Goal: Use online tool/utility: Utilize a website feature to perform a specific function

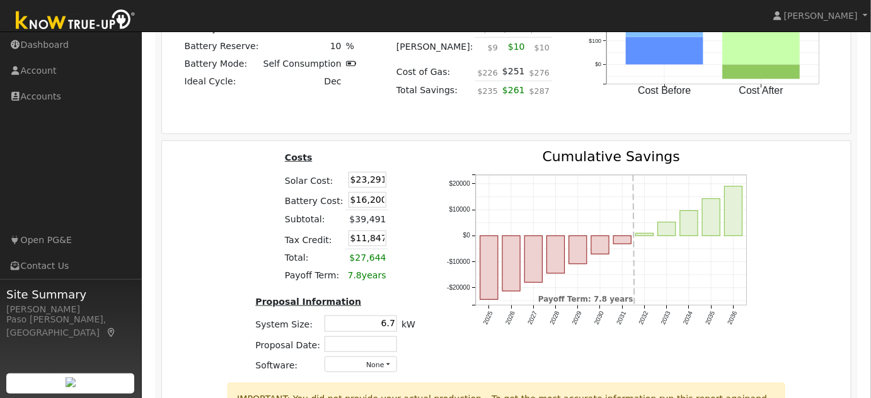
scroll to position [1914, 0]
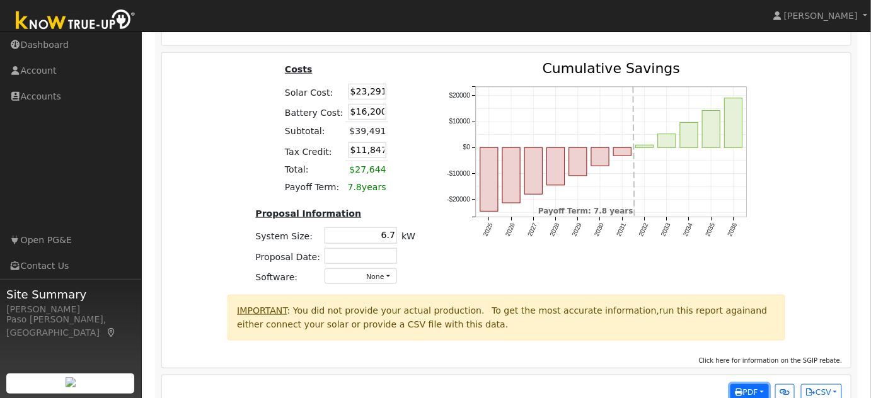
click at [741, 389] on icon "button" at bounding box center [740, 393] width 8 height 8
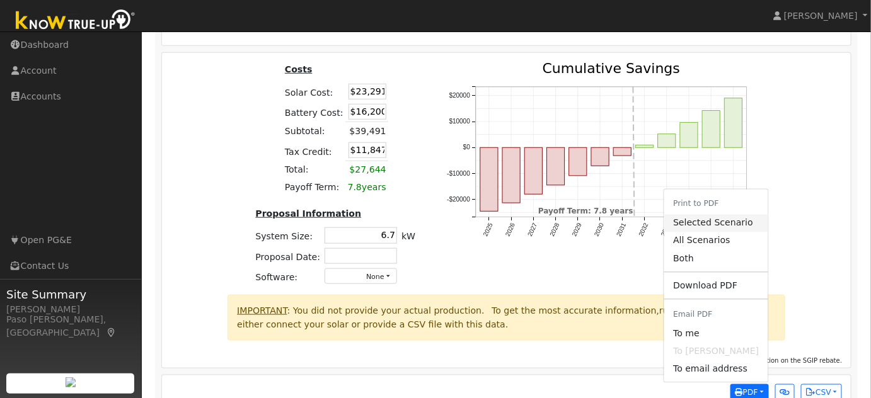
click at [739, 215] on link "Selected Scenario" at bounding box center [715, 224] width 103 height 18
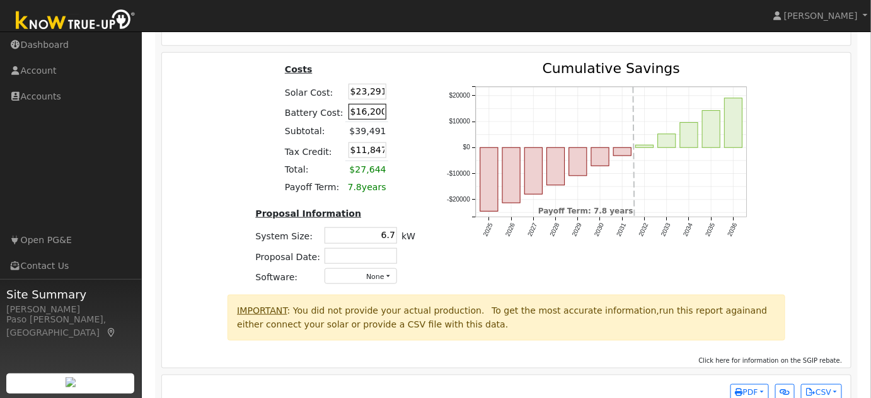
click at [367, 104] on input "$16,200" at bounding box center [368, 112] width 38 height 16
type input "$16,715"
type input "$12,002"
click at [365, 84] on input "$23,291" at bounding box center [368, 92] width 38 height 16
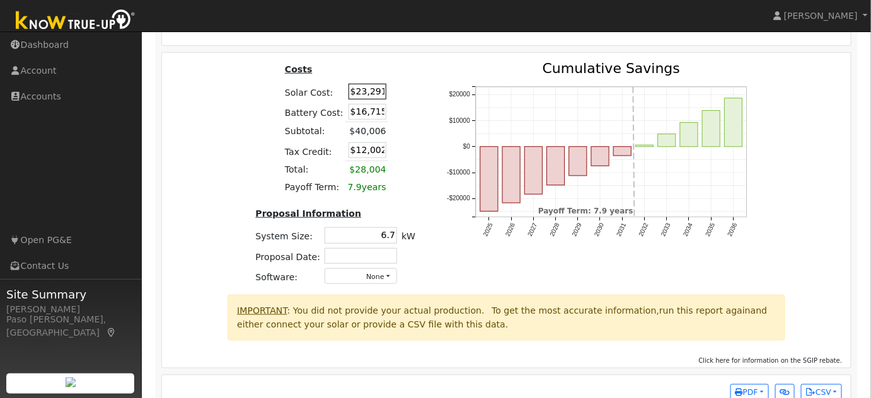
click at [365, 84] on input "$23,291" at bounding box center [368, 92] width 38 height 16
type input "$20,000"
type input "$11,015"
click at [419, 98] on div "Costs Solar Cost: $20,000 Battery Cost: $16,715 Subtotal: $40,006 Tax Credit: $…" at bounding box center [335, 178] width 191 height 233
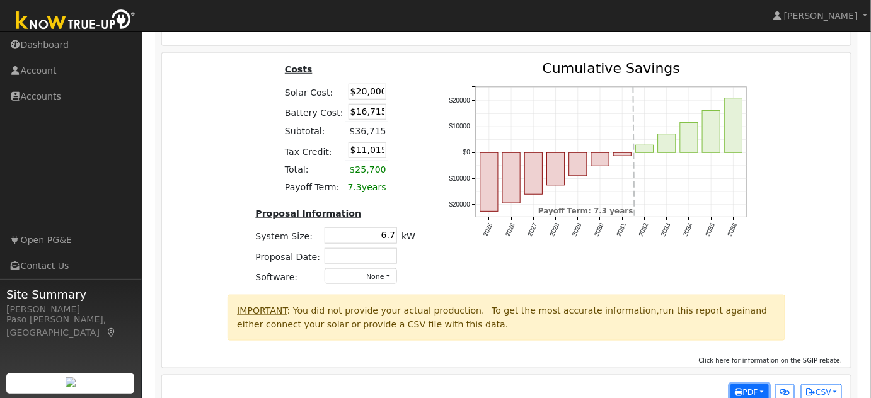
click at [755, 385] on button "PDF" at bounding box center [750, 394] width 38 height 18
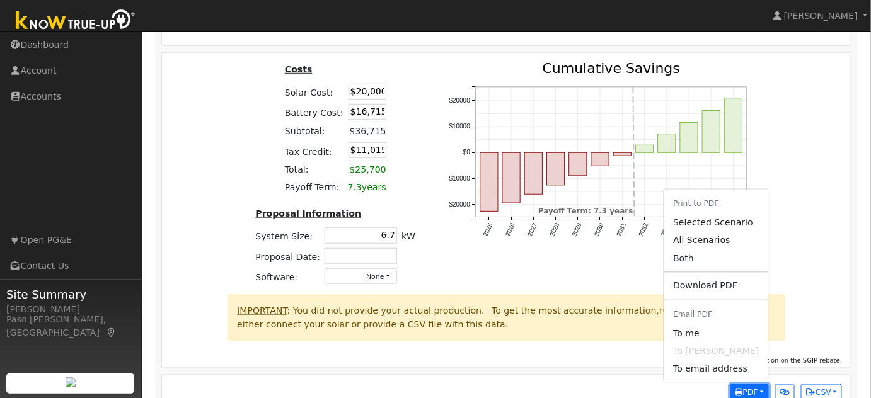
click at [749, 388] on span "PDF" at bounding box center [747, 392] width 23 height 9
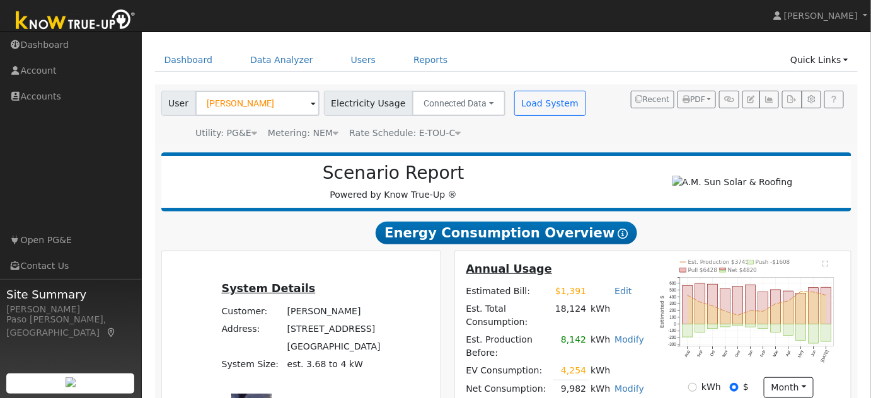
scroll to position [0, 0]
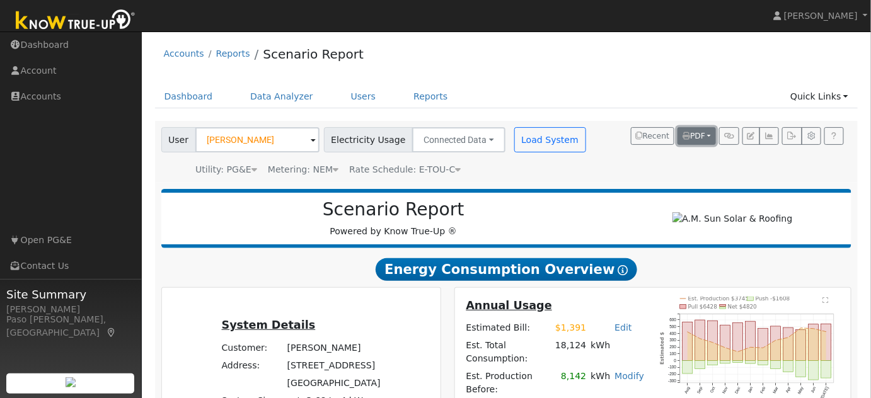
click at [709, 133] on button "PDF" at bounding box center [697, 136] width 38 height 18
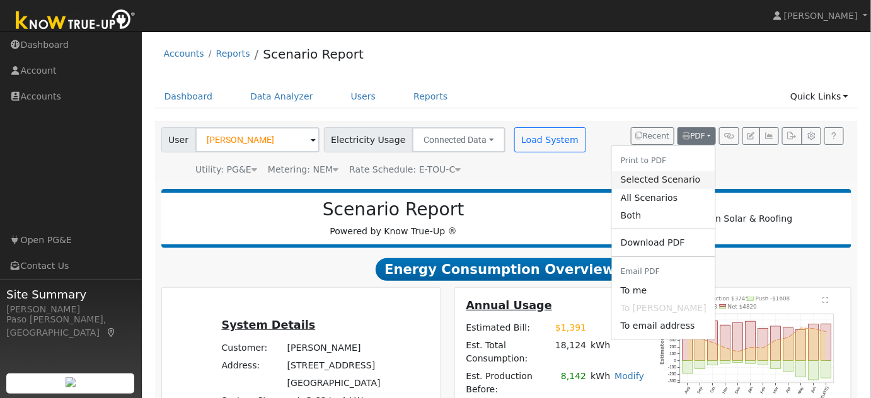
click at [672, 175] on link "Selected Scenario" at bounding box center [663, 180] width 103 height 18
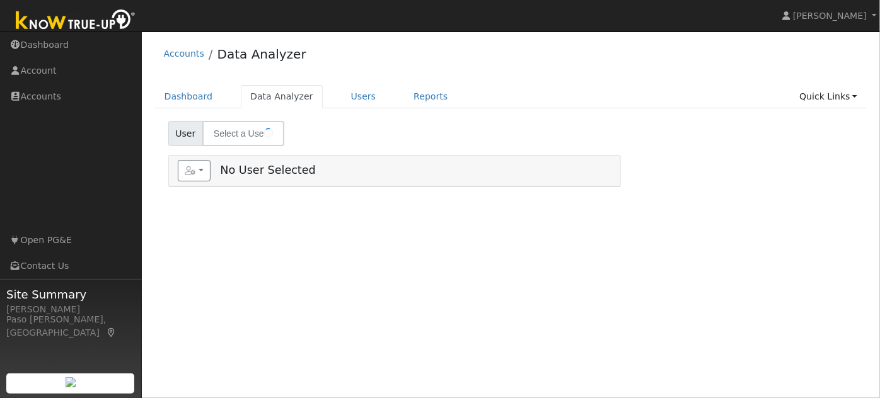
type input "[PERSON_NAME]"
